Goal: Task Accomplishment & Management: Manage account settings

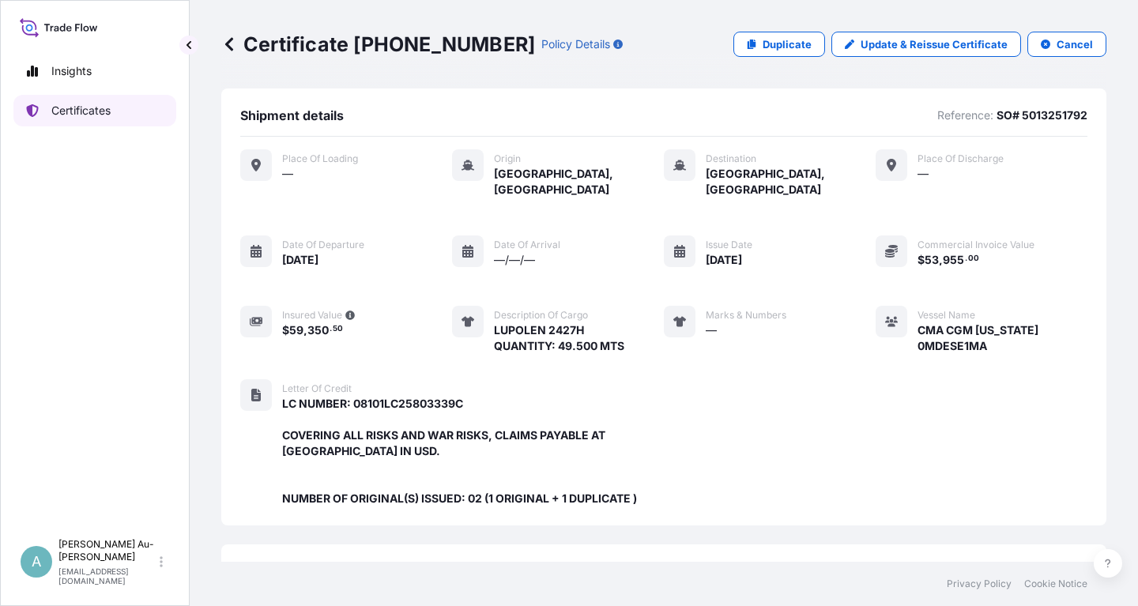
click at [100, 117] on p "Certificates" at bounding box center [80, 111] width 59 height 16
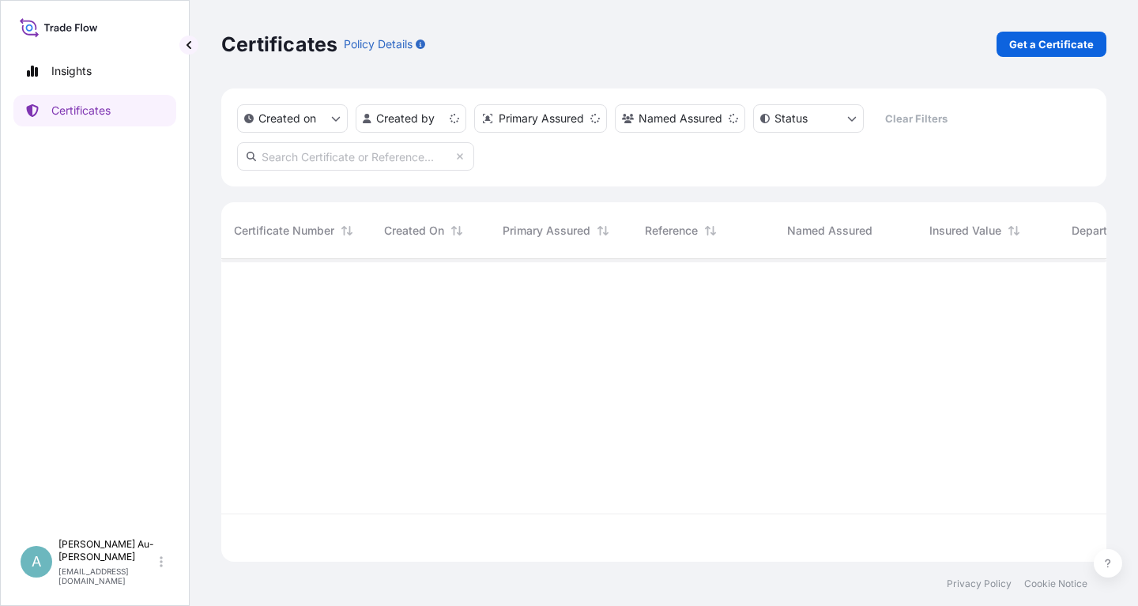
scroll to position [311, 885]
click at [336, 158] on input "text" at bounding box center [355, 156] width 237 height 28
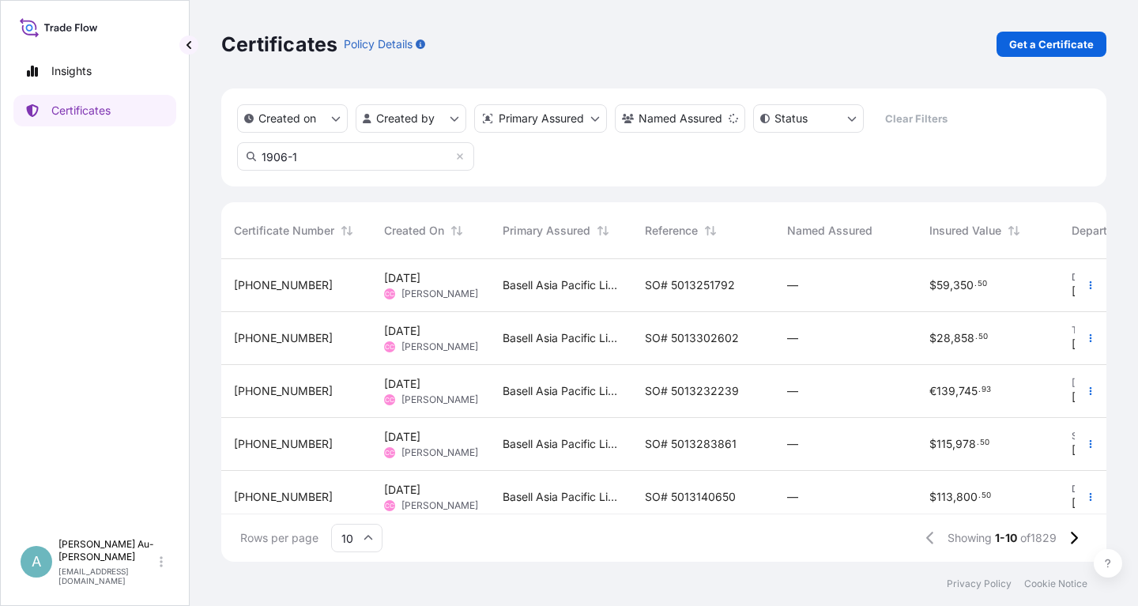
click at [353, 164] on input "1906-1" at bounding box center [355, 156] width 237 height 28
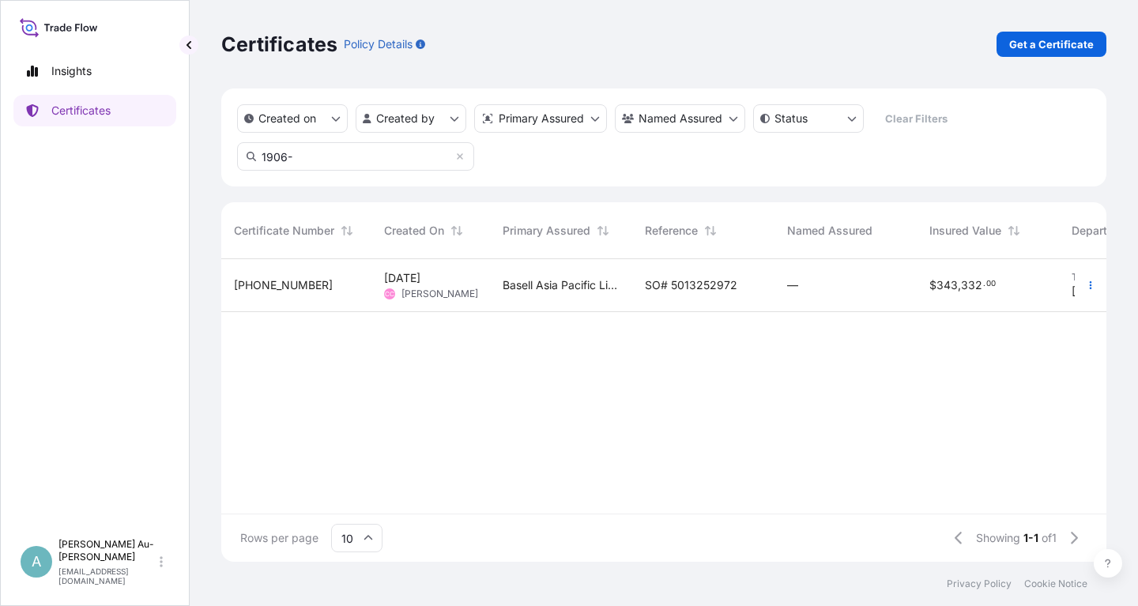
type input "1906-"
click at [639, 290] on div "SO# 5013252972" at bounding box center [703, 285] width 142 height 53
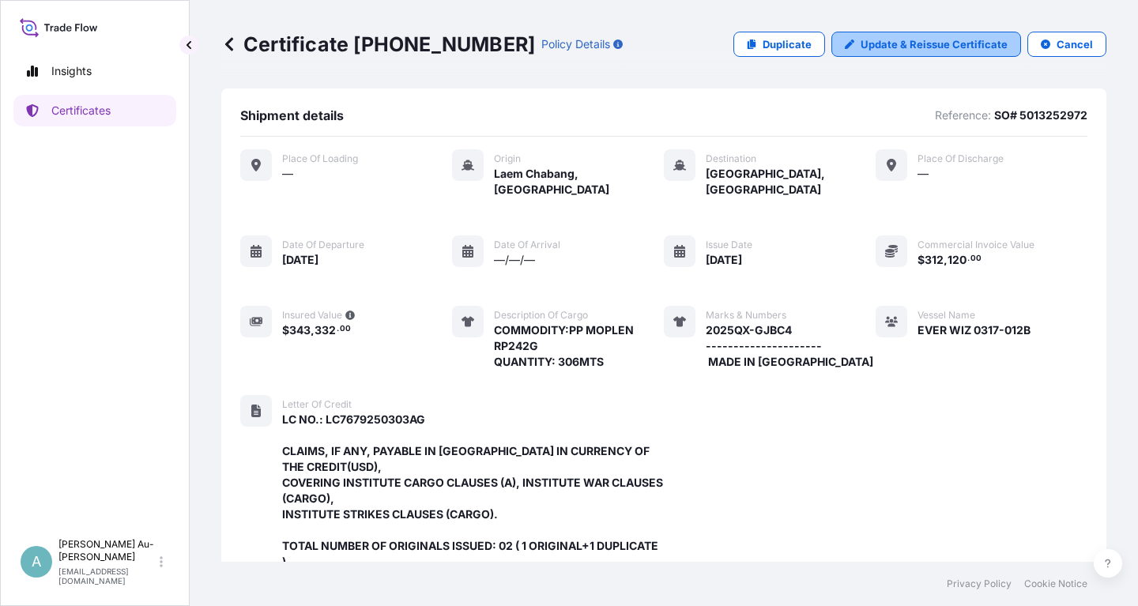
click at [932, 45] on p "Update & Reissue Certificate" at bounding box center [934, 44] width 147 height 16
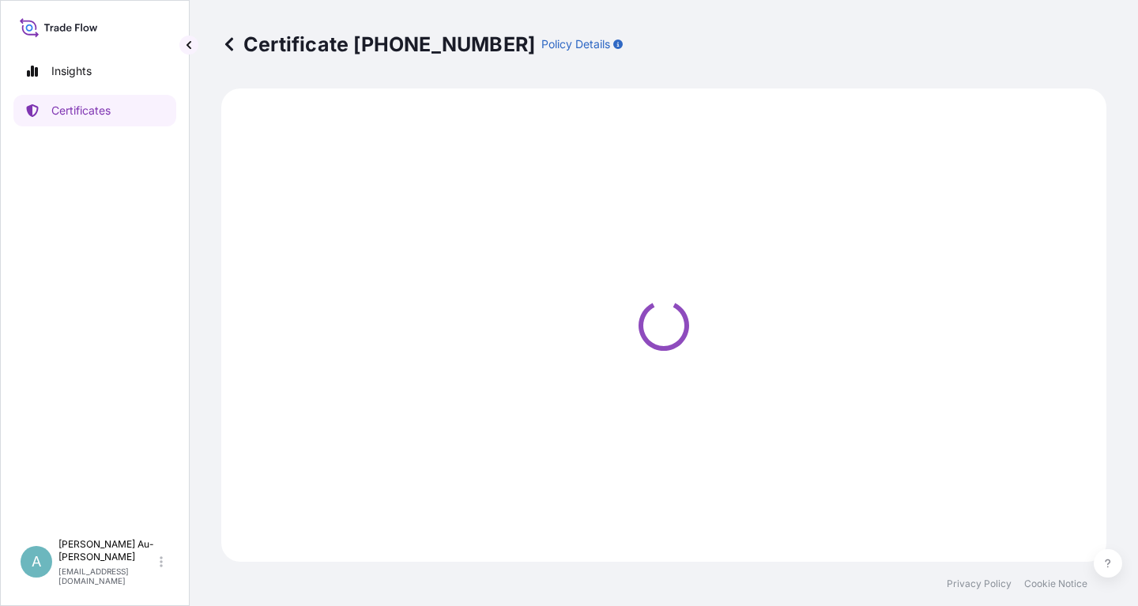
select select "Sea"
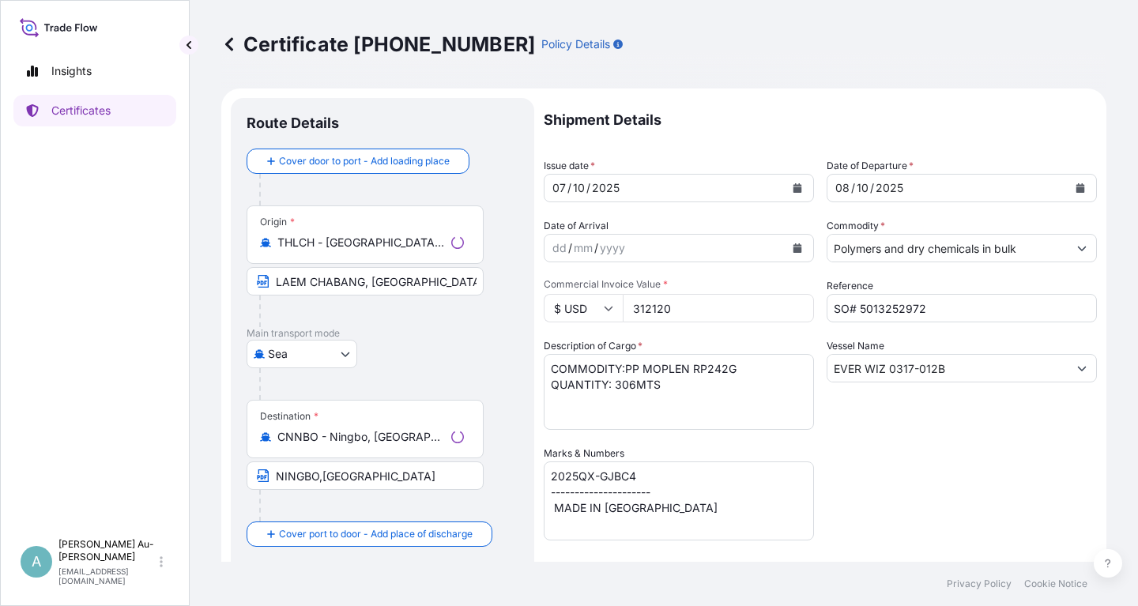
select select "32034"
click at [799, 189] on icon "Calendar" at bounding box center [797, 187] width 9 height 9
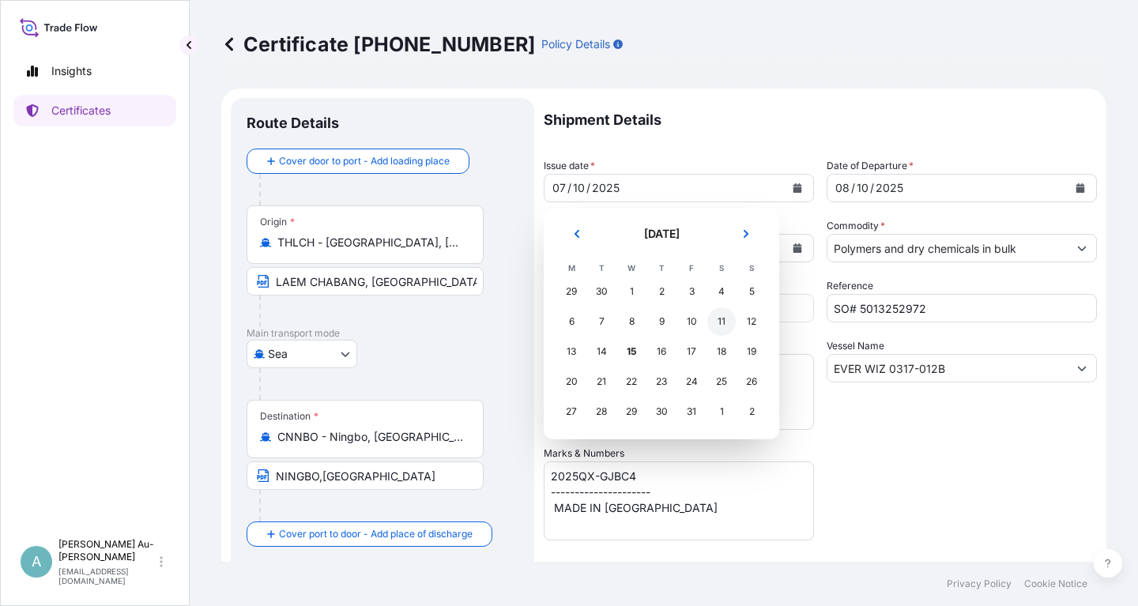
click at [718, 322] on div "11" at bounding box center [721, 321] width 28 height 28
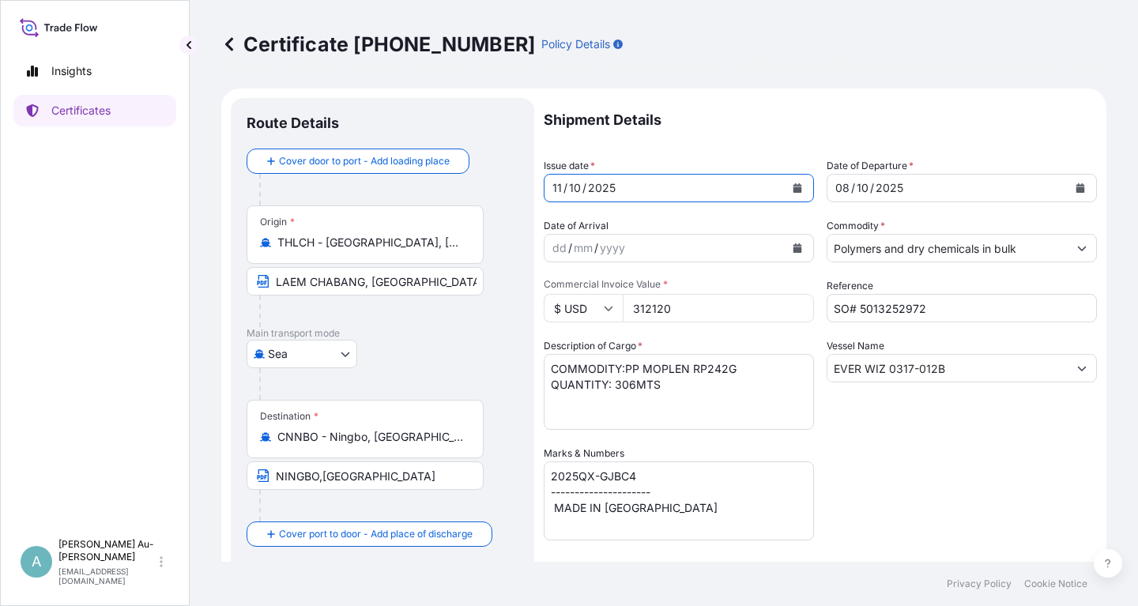
click at [1077, 190] on icon "Calendar" at bounding box center [1080, 187] width 9 height 9
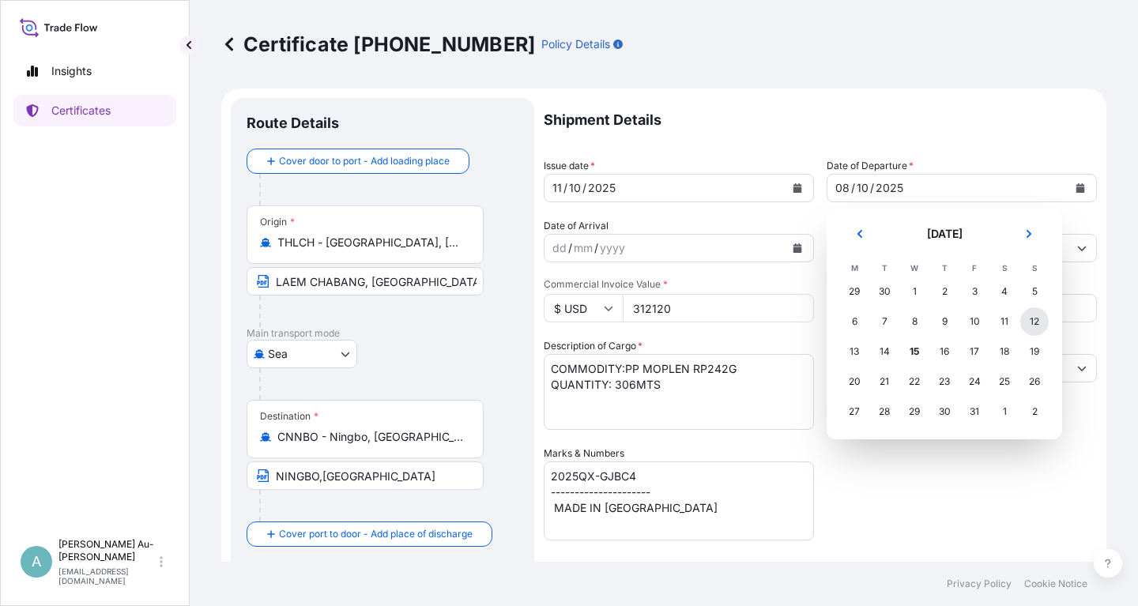
click at [1038, 322] on div "12" at bounding box center [1034, 321] width 28 height 28
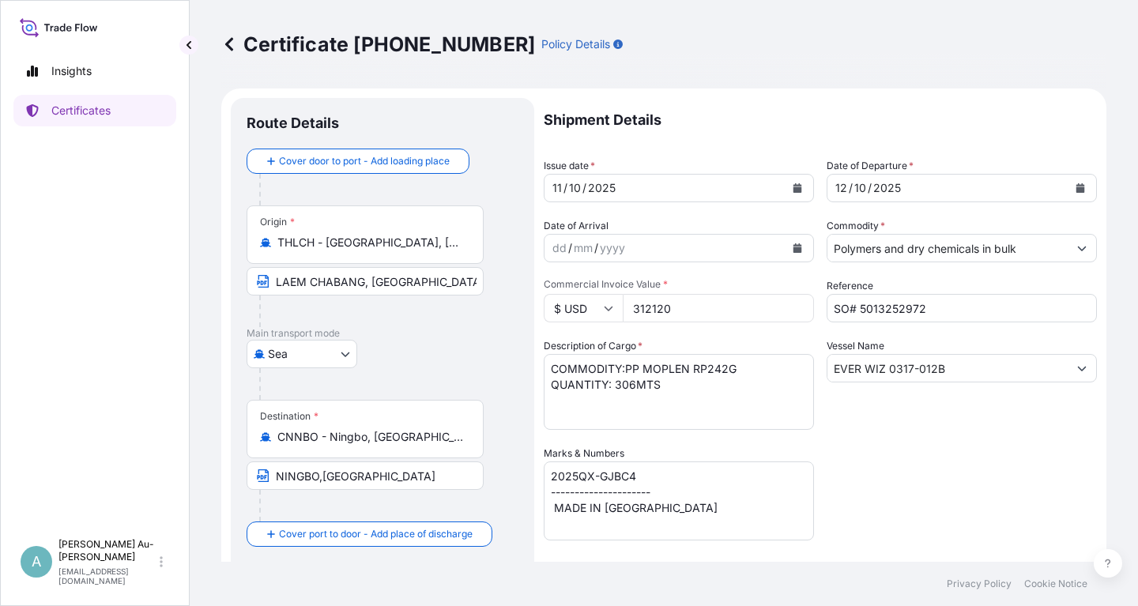
click at [936, 465] on div "Shipment Details Issue date * [DATE] Date of Departure * [DATE] Date of Arrival…" at bounding box center [820, 504] width 553 height 813
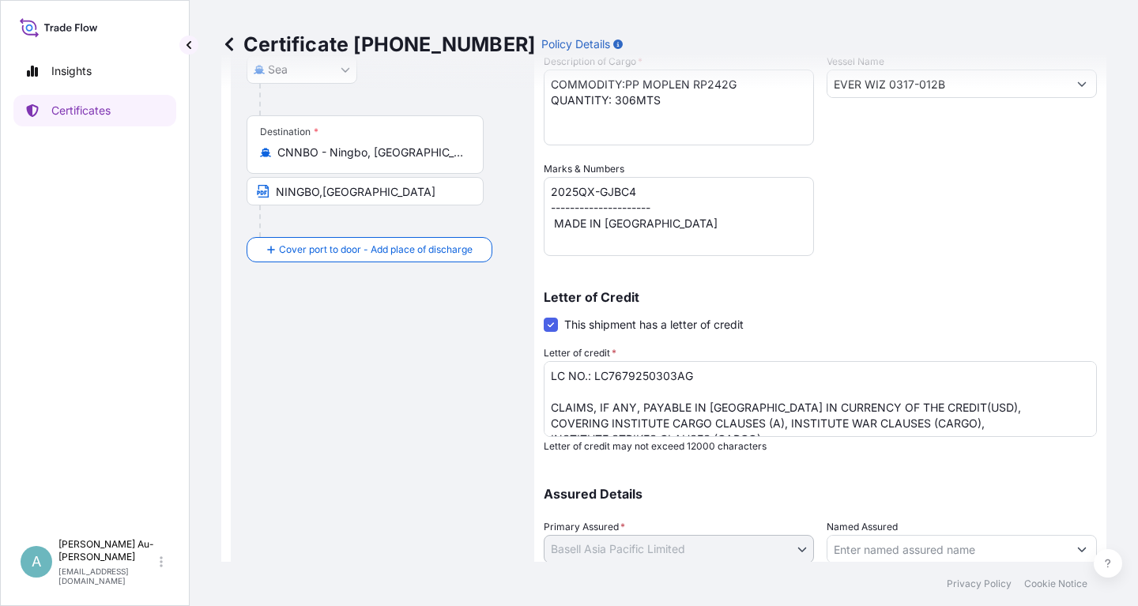
scroll to position [394, 0]
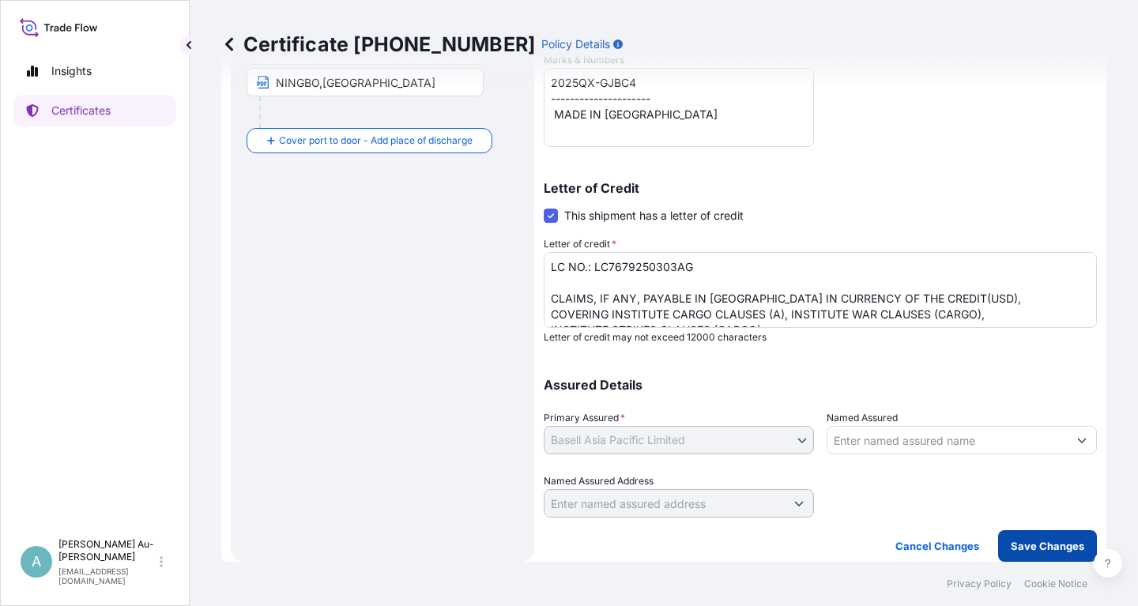
click at [1050, 551] on p "Save Changes" at bounding box center [1047, 546] width 73 height 16
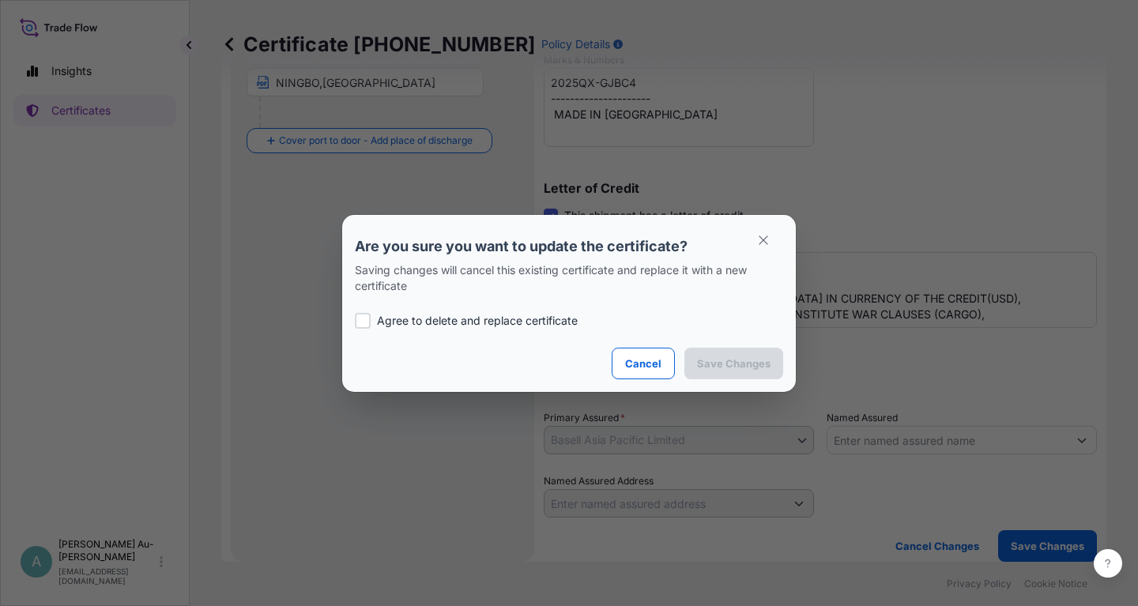
click at [388, 320] on p "Agree to delete and replace certificate" at bounding box center [477, 321] width 201 height 16
checkbox input "true"
click at [710, 363] on p "Save Changes" at bounding box center [733, 364] width 73 height 16
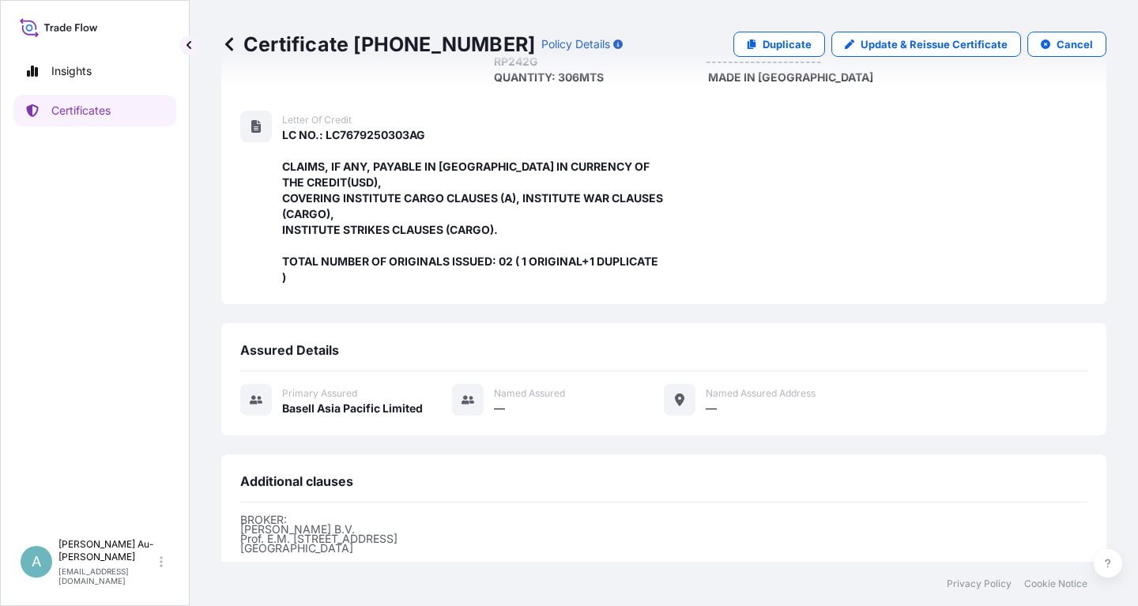
scroll to position [482, 0]
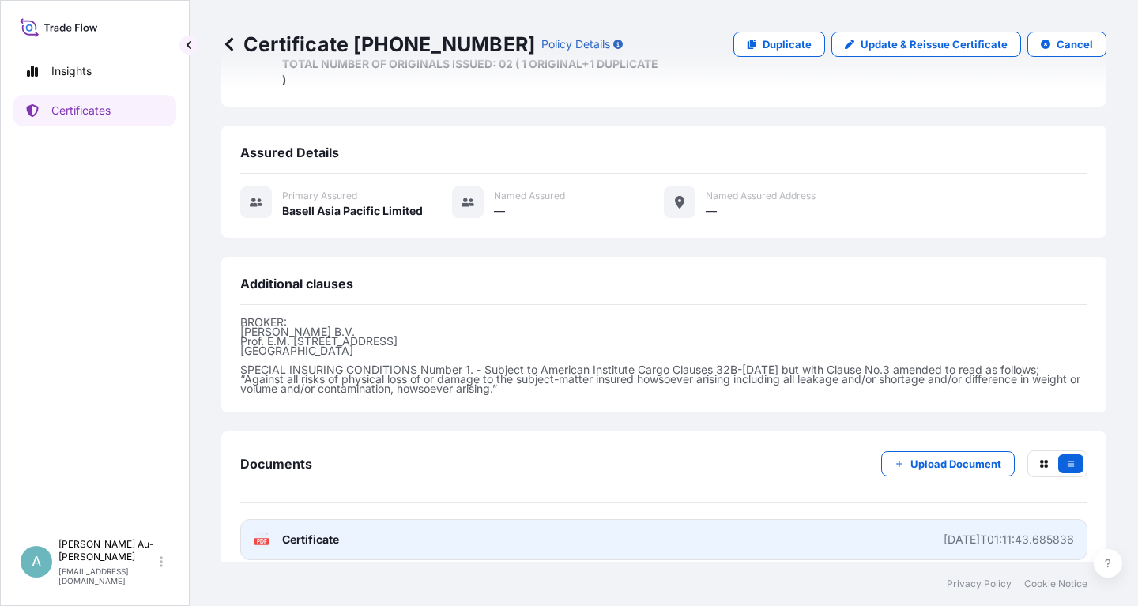
click at [308, 532] on span "Certificate" at bounding box center [310, 540] width 57 height 16
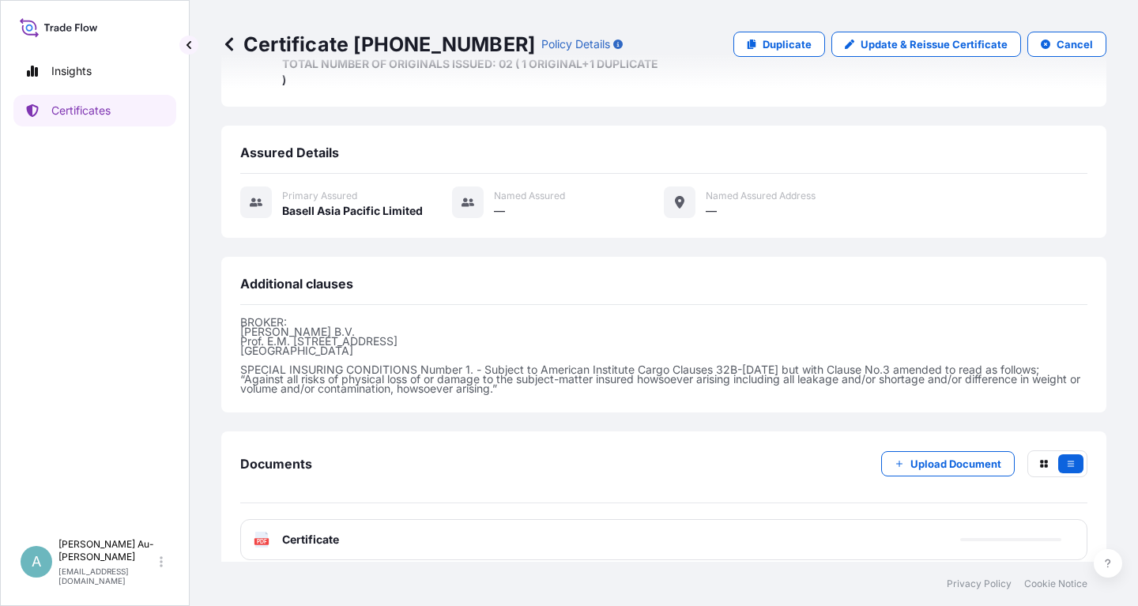
click at [403, 540] on div "PDF Certificate" at bounding box center [663, 539] width 847 height 41
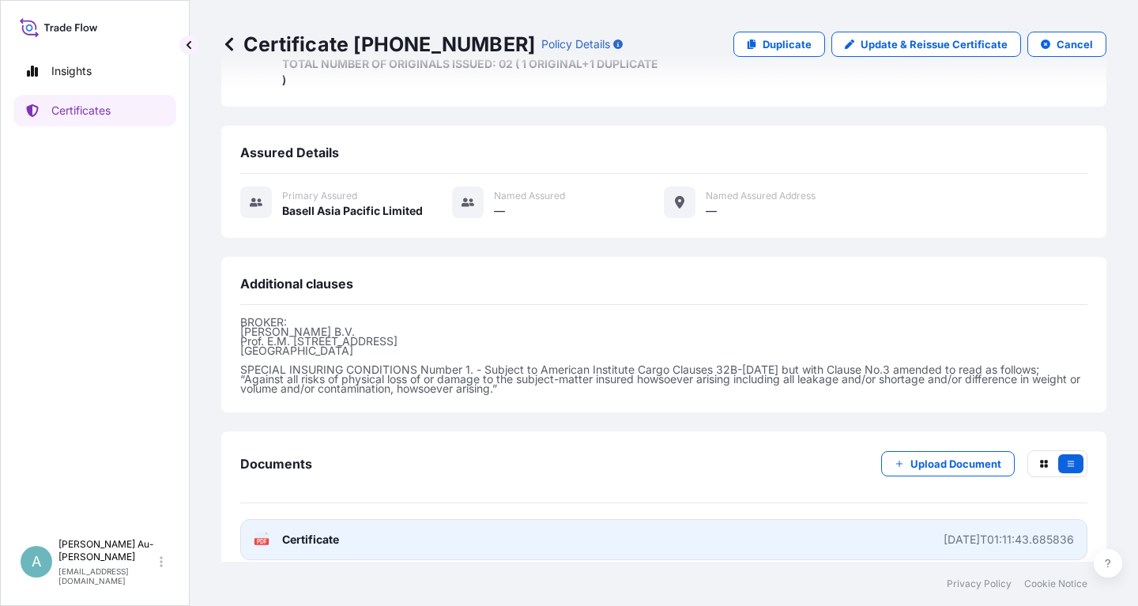
click at [398, 533] on link "PDF Certificate [DATE]T01:11:43.685836" at bounding box center [663, 539] width 847 height 41
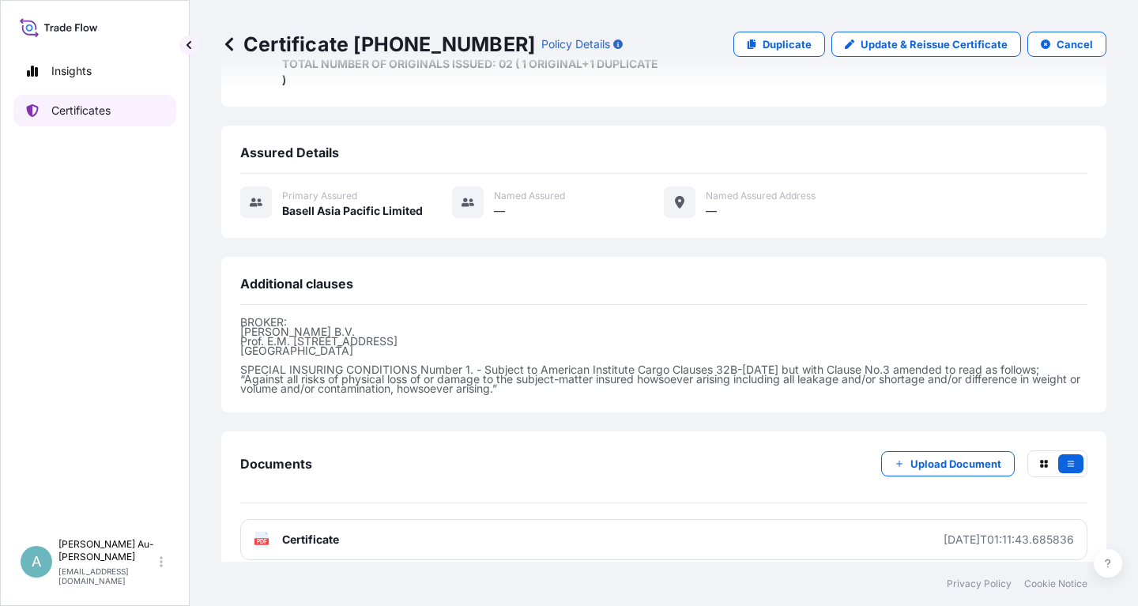
click at [100, 107] on p "Certificates" at bounding box center [80, 111] width 59 height 16
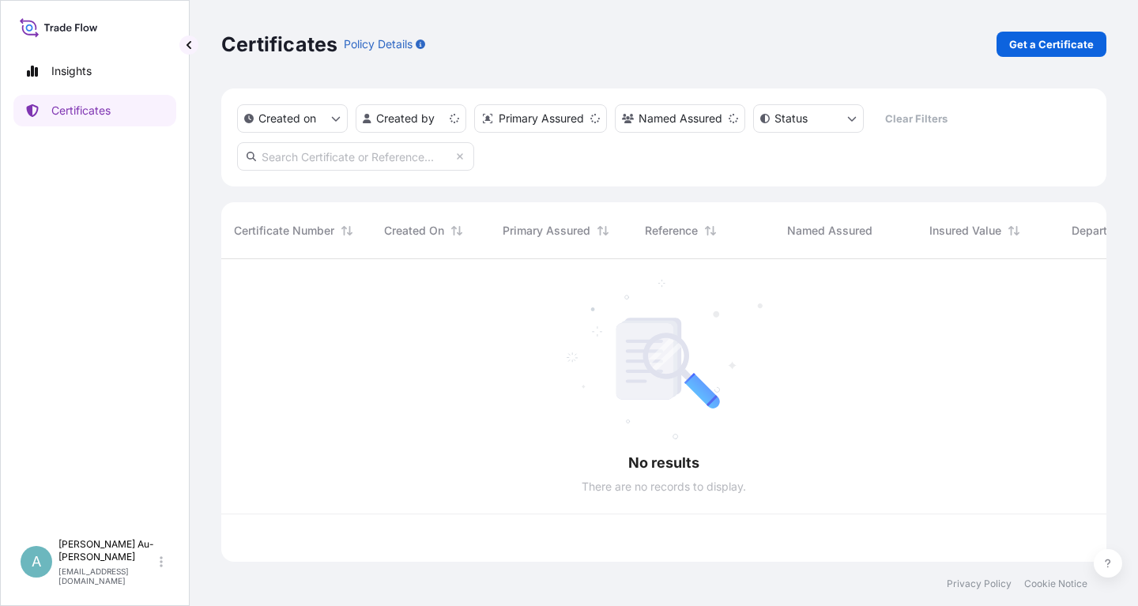
scroll to position [311, 885]
click at [362, 158] on input "text" at bounding box center [355, 156] width 237 height 28
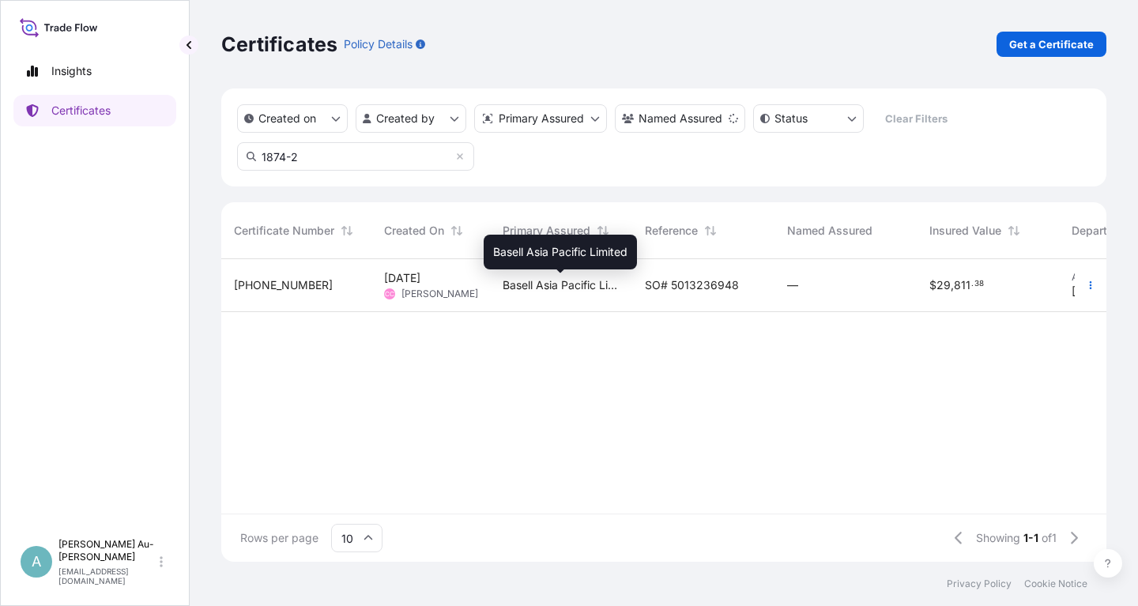
type input "1874-2"
click at [511, 286] on span "Basell Asia Pacific Limited" at bounding box center [561, 285] width 117 height 16
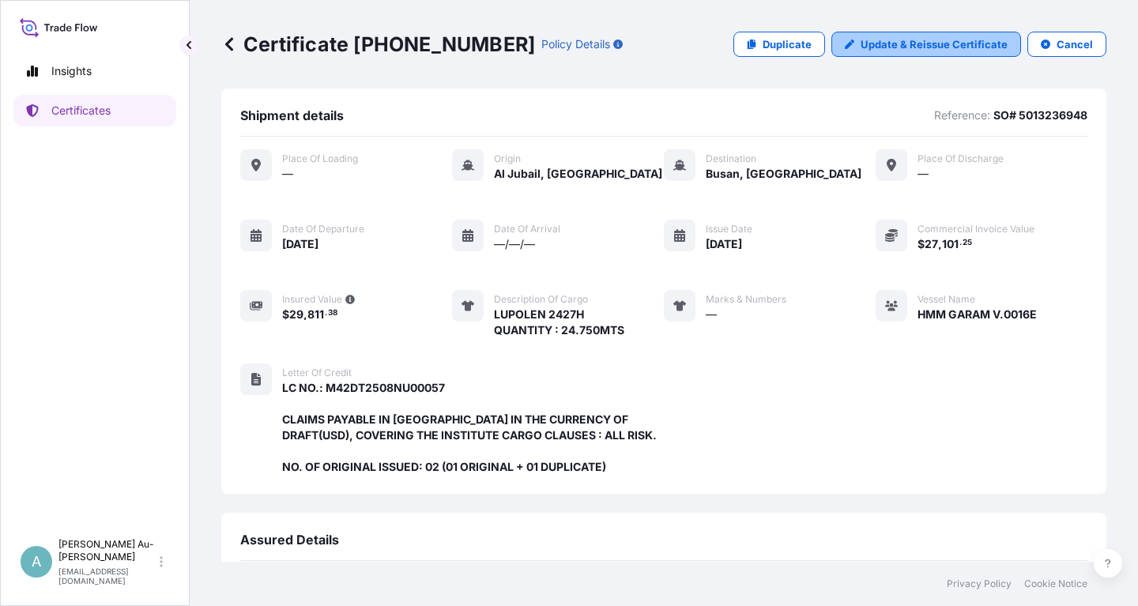
click at [906, 47] on p "Update & Reissue Certificate" at bounding box center [934, 44] width 147 height 16
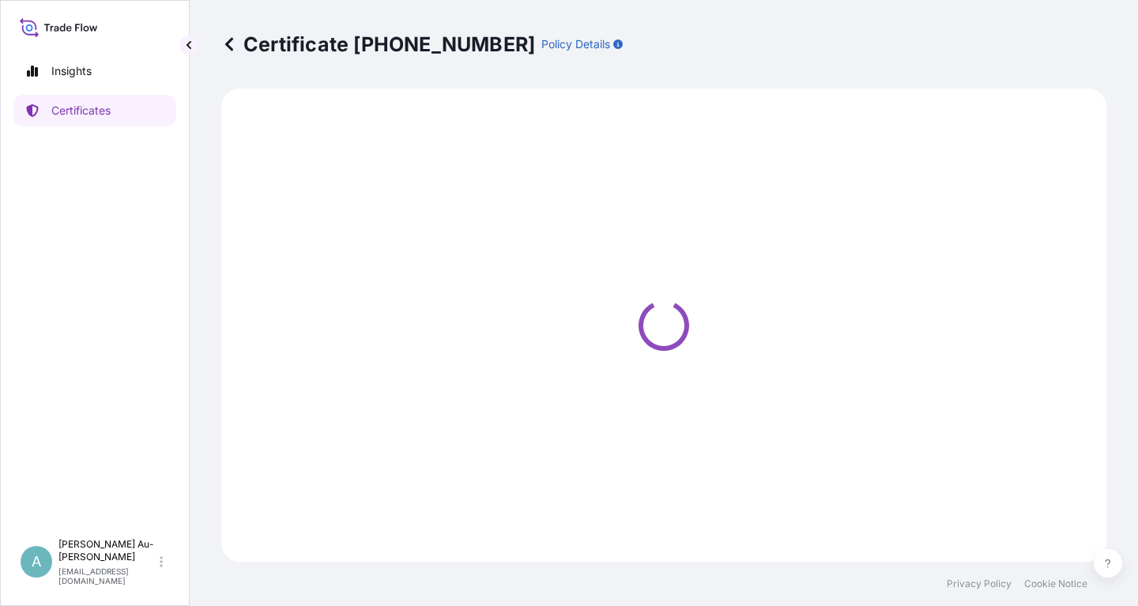
select select "Sea"
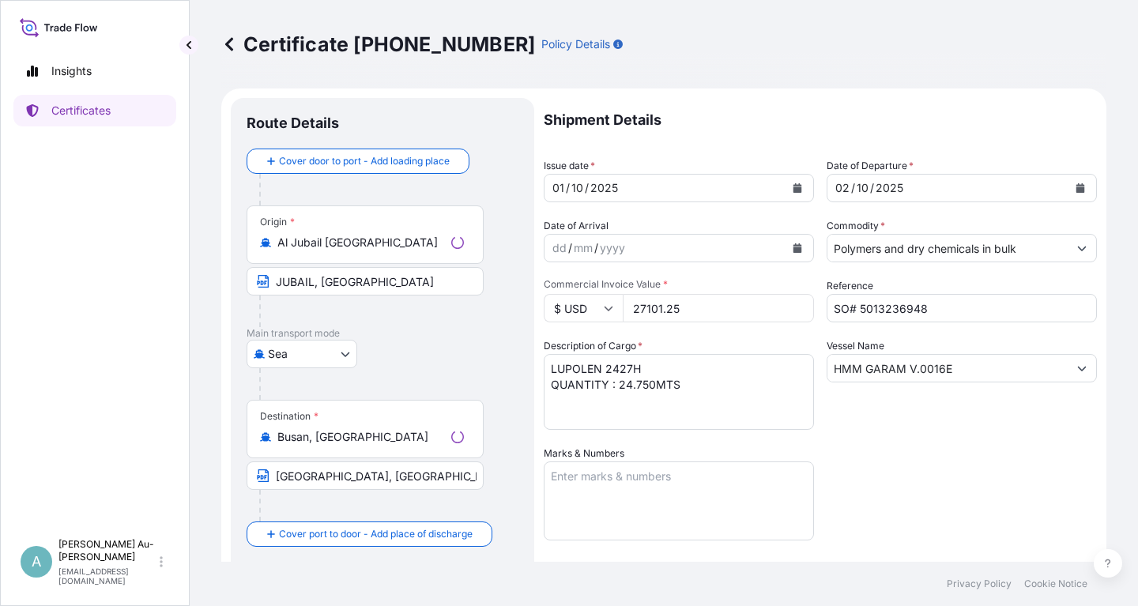
select select "32034"
click at [794, 190] on icon "Calendar" at bounding box center [797, 187] width 9 height 9
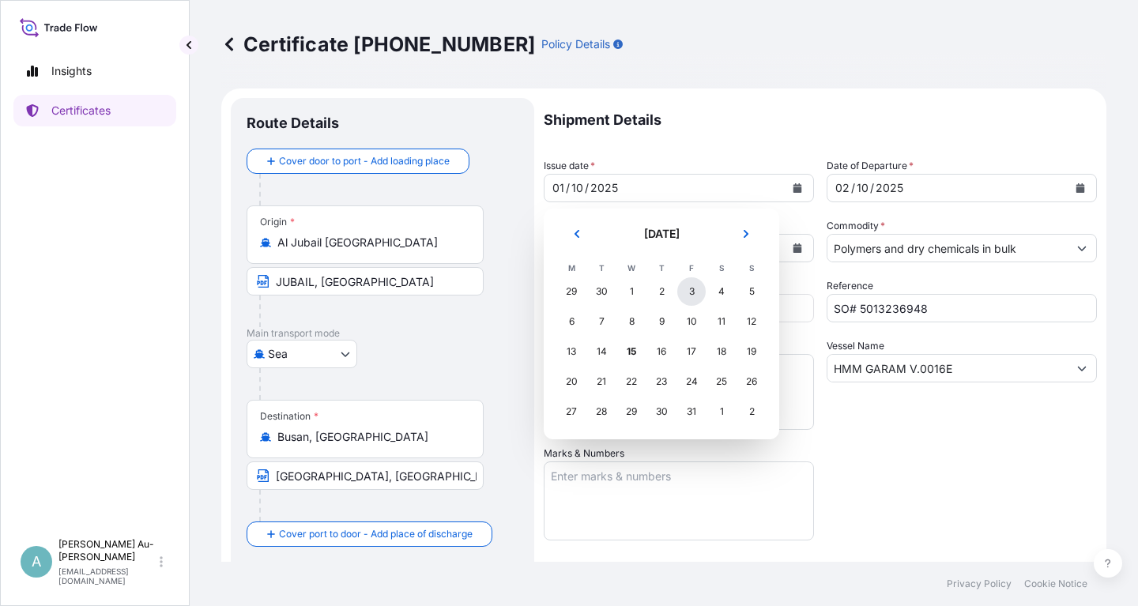
click at [696, 292] on div "3" at bounding box center [691, 291] width 28 height 28
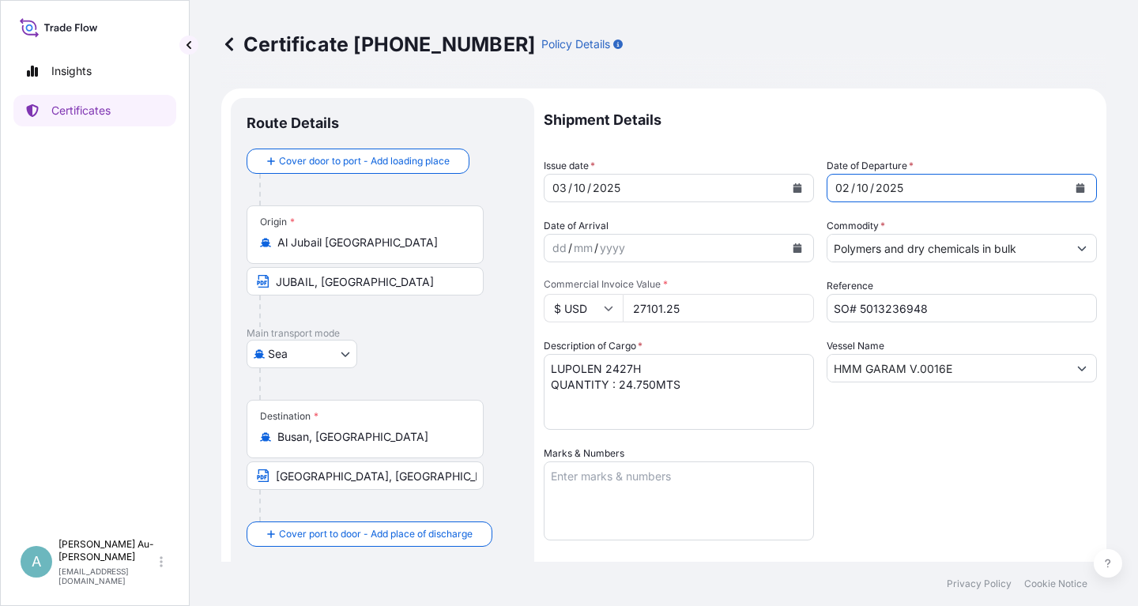
click at [1080, 186] on icon "Calendar" at bounding box center [1080, 187] width 9 height 9
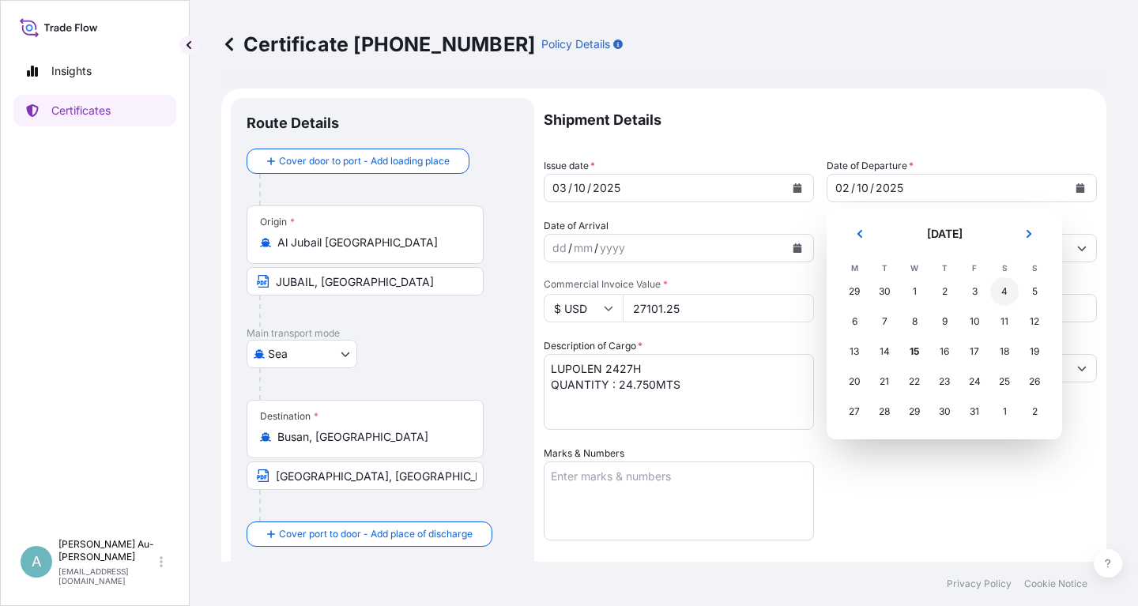
click at [1010, 298] on div "4" at bounding box center [1004, 291] width 28 height 28
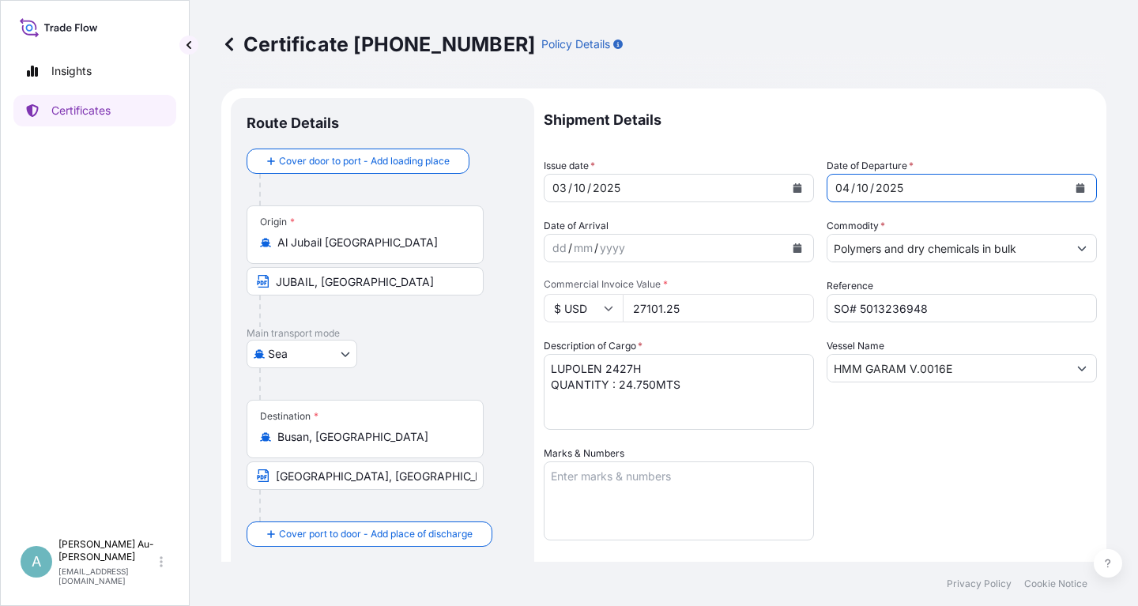
drag, startPoint x: 990, startPoint y: 477, endPoint x: 1016, endPoint y: 458, distance: 31.6
click at [992, 477] on div "Shipment Details Issue date * [DATE] Date of Departure * [DATE] Date of Arrival…" at bounding box center [820, 504] width 553 height 813
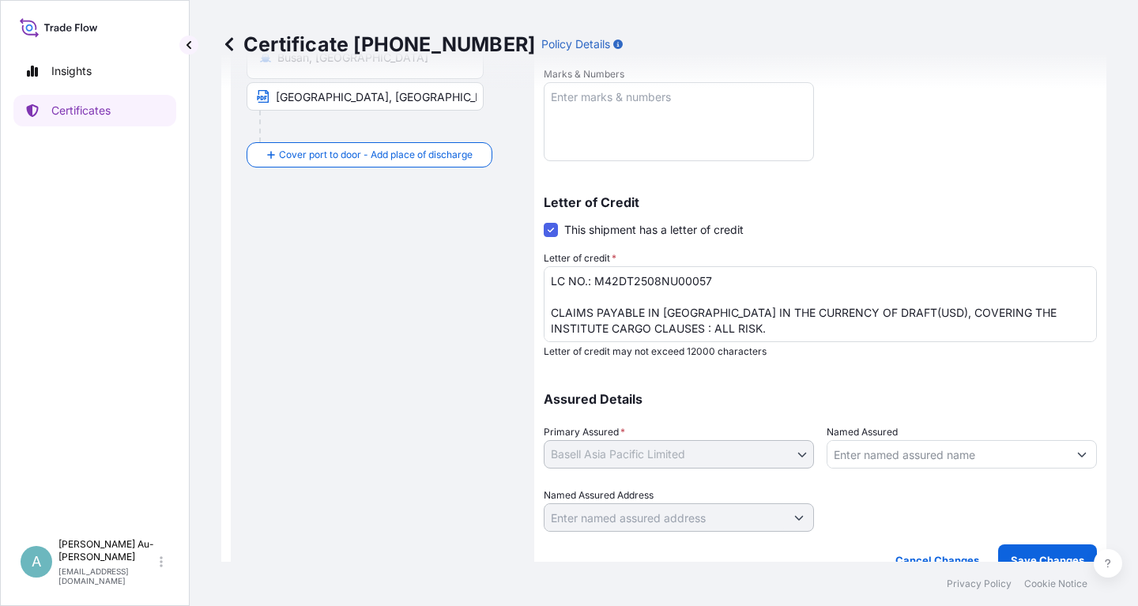
scroll to position [394, 0]
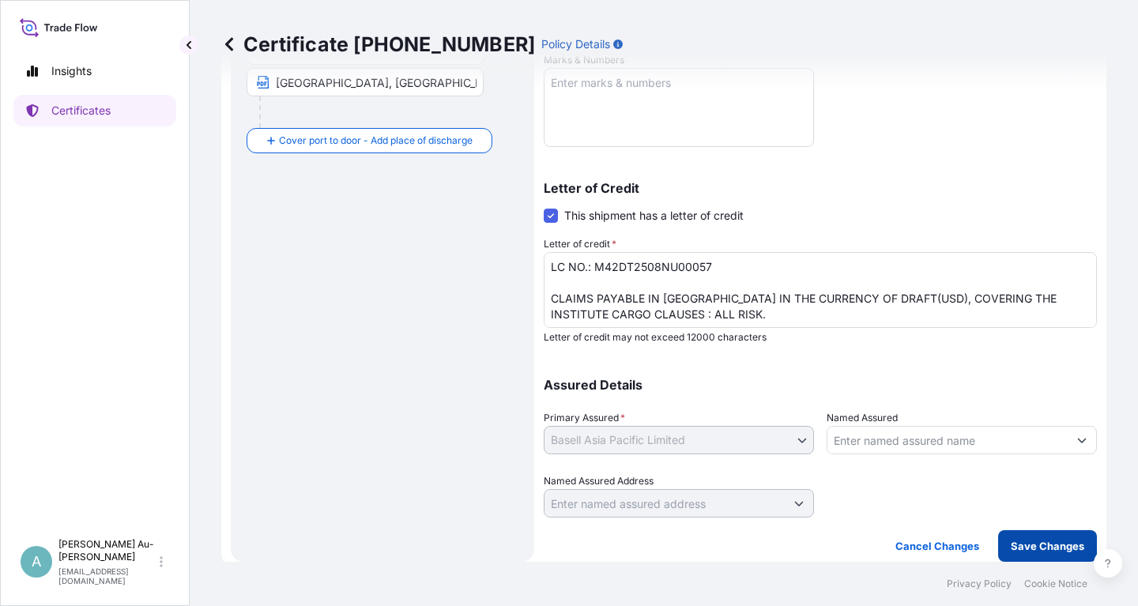
click at [1025, 552] on p "Save Changes" at bounding box center [1047, 546] width 73 height 16
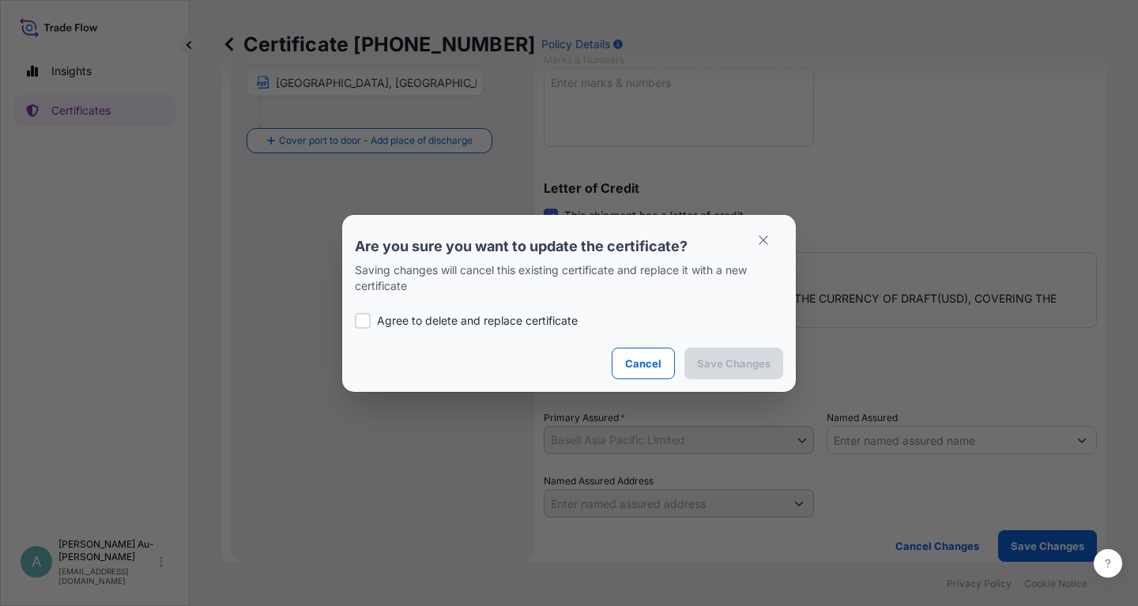
click at [408, 326] on p "Agree to delete and replace certificate" at bounding box center [477, 321] width 201 height 16
checkbox input "true"
click at [716, 360] on p "Save Changes" at bounding box center [733, 364] width 73 height 16
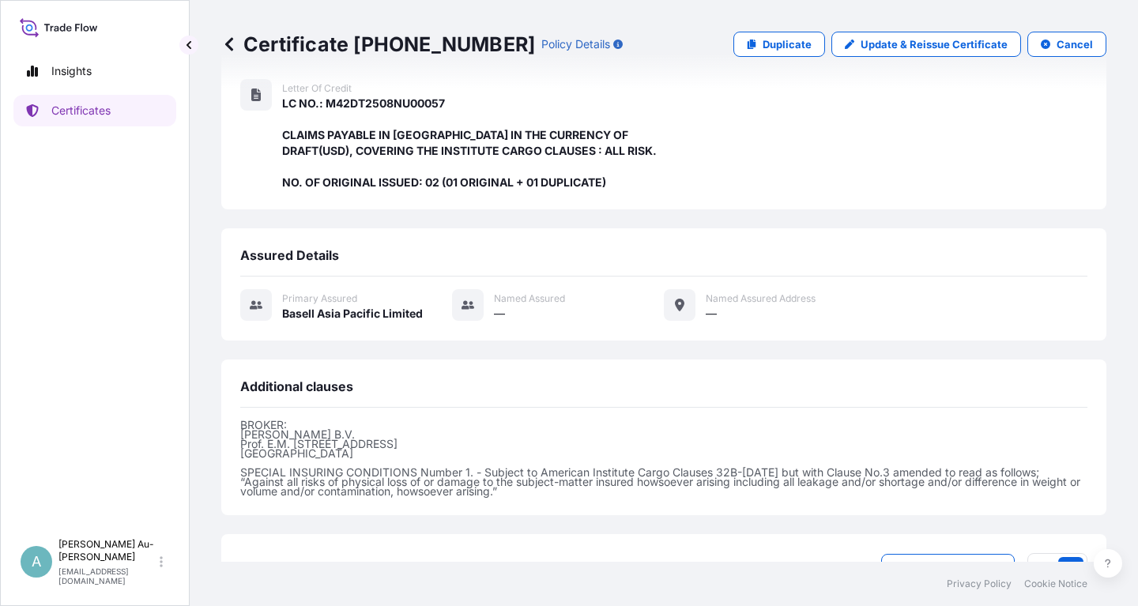
scroll to position [403, 0]
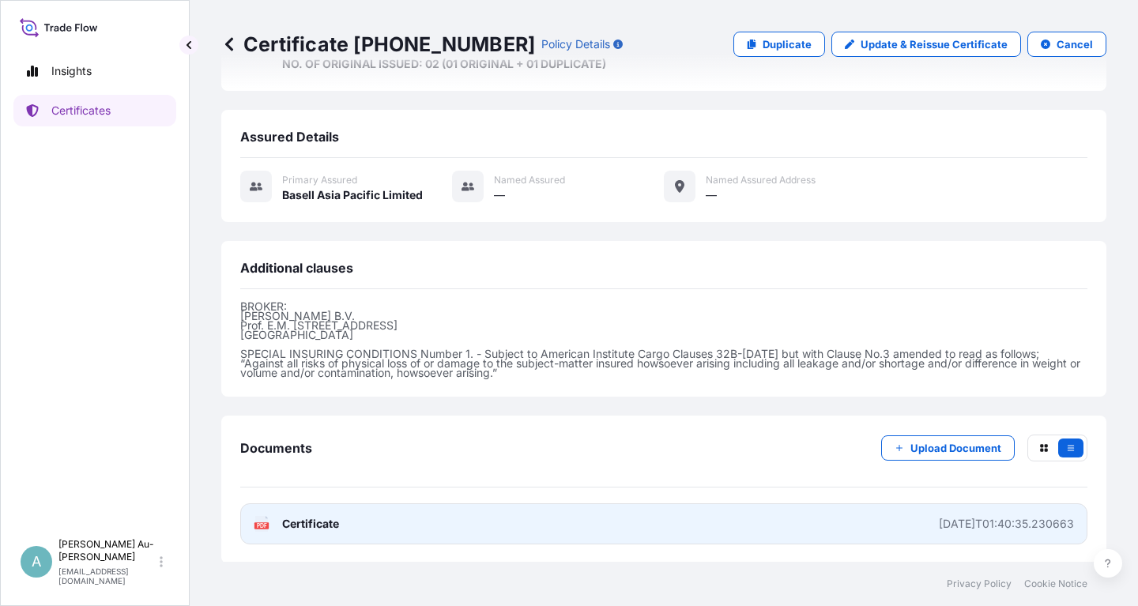
click at [518, 530] on link "PDF Certificate [DATE]T01:40:35.230663" at bounding box center [663, 523] width 847 height 41
